Goal: Transaction & Acquisition: Obtain resource

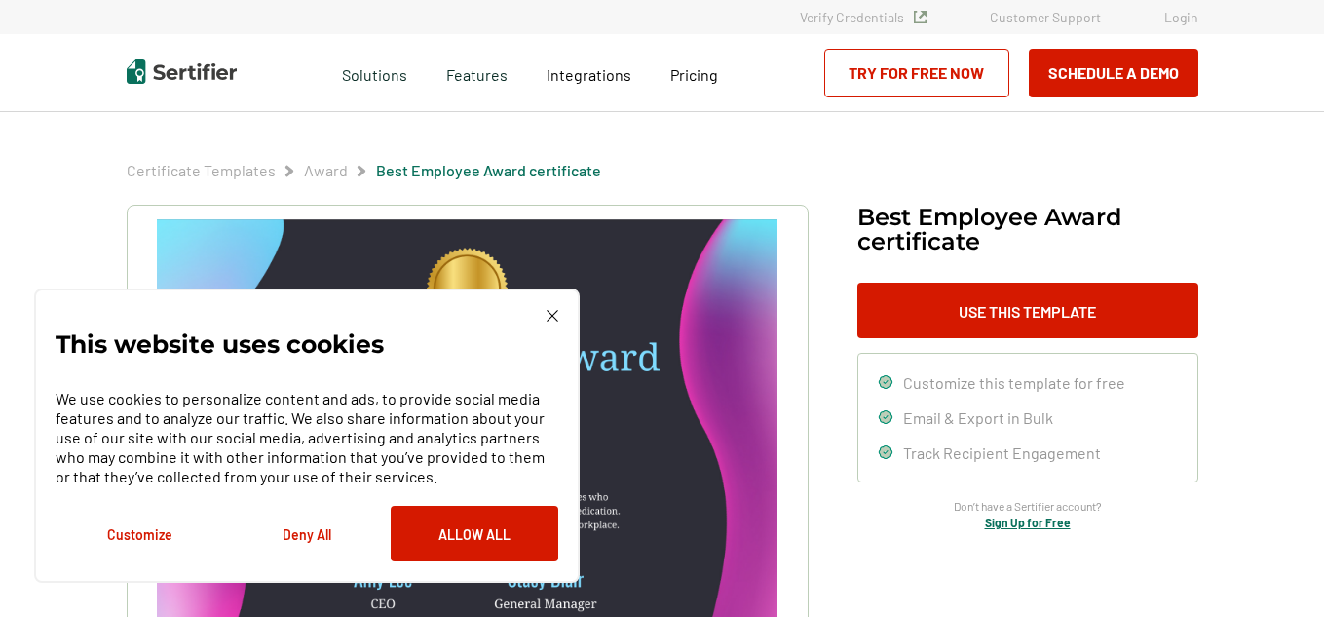
click at [512, 563] on div "This website uses cookies We use cookies to personalize content and ads, to pro…" at bounding box center [307, 435] width 546 height 294
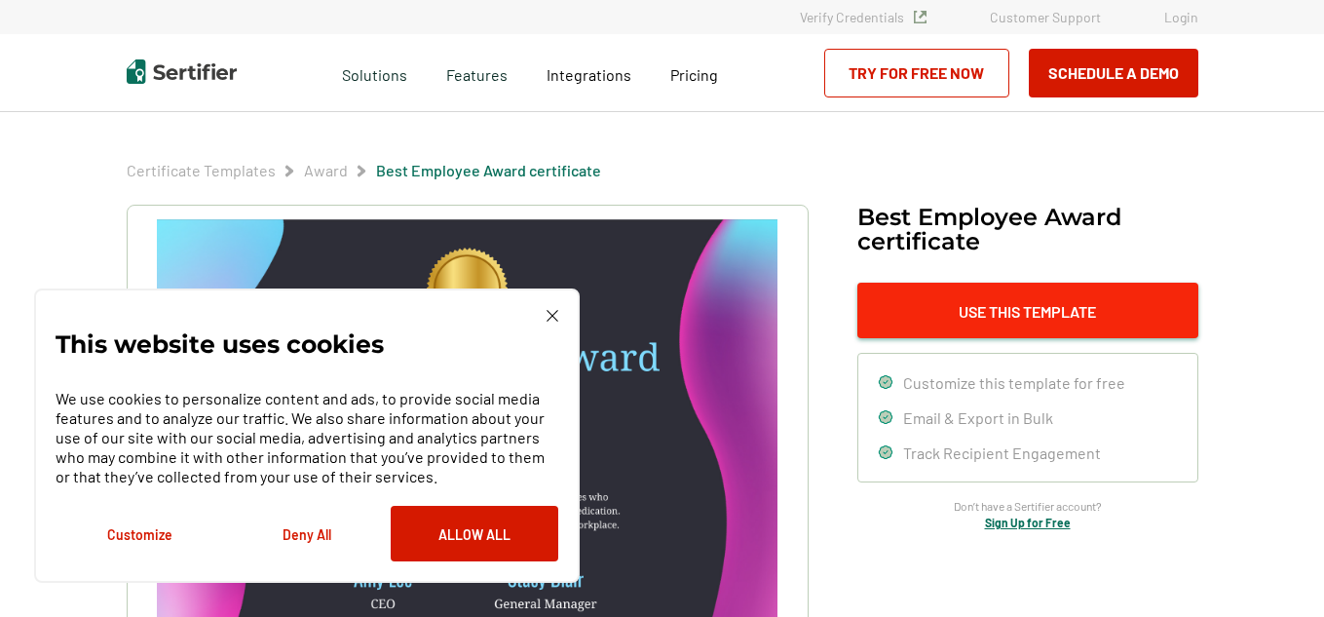
click at [1035, 322] on button "Use This Template" at bounding box center [1027, 311] width 341 height 56
